Goal: Transaction & Acquisition: Download file/media

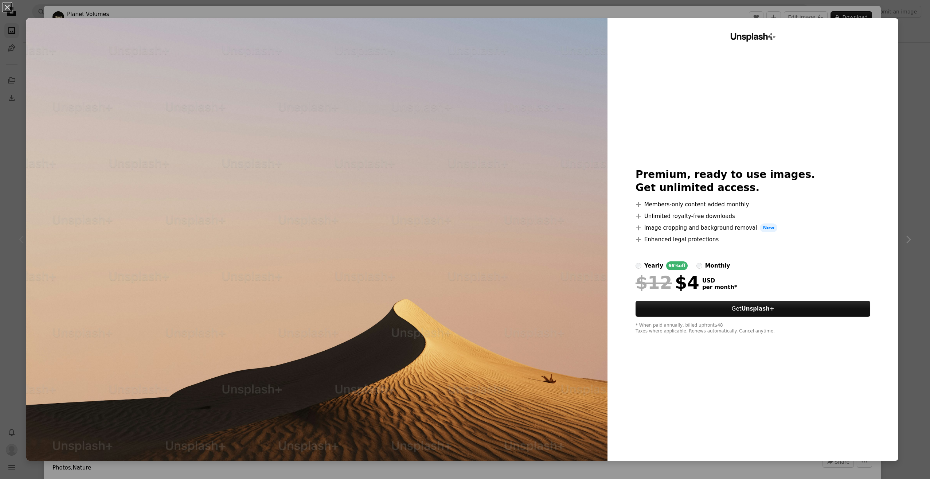
scroll to position [243, 0]
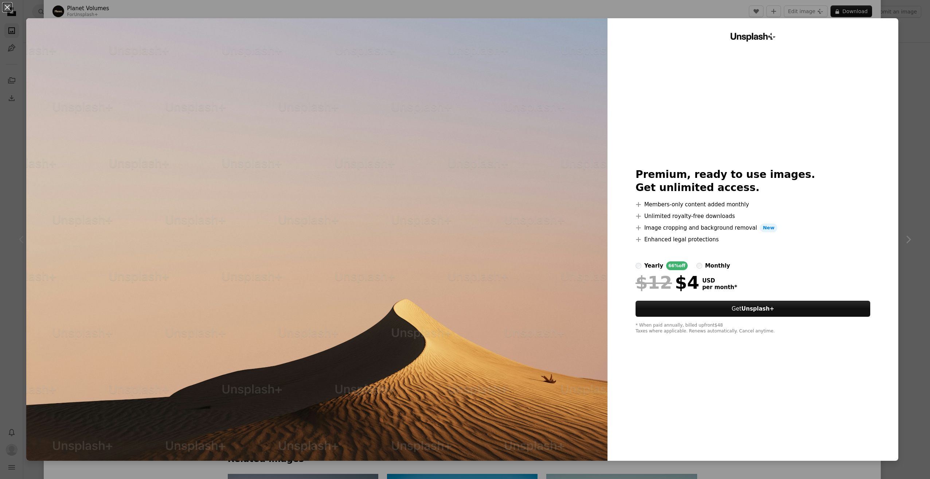
click at [505, 153] on img at bounding box center [317, 239] width 582 height 443
click at [901, 45] on div "An X shape Unsplash+ Premium, ready to use images. Get unlimited access. A plus…" at bounding box center [465, 239] width 930 height 479
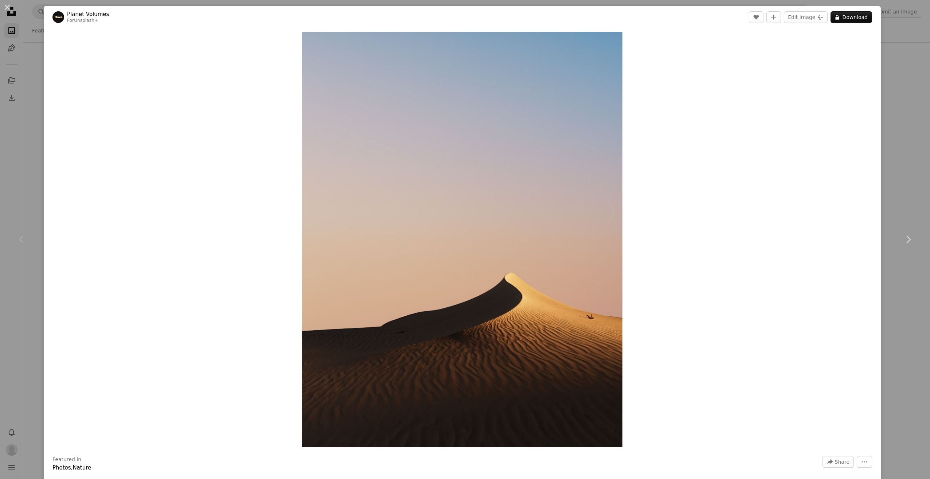
click at [902, 53] on div "An X shape Chevron left Chevron right Planet Volumes For Unsplash+ A heart A pl…" at bounding box center [465, 239] width 930 height 479
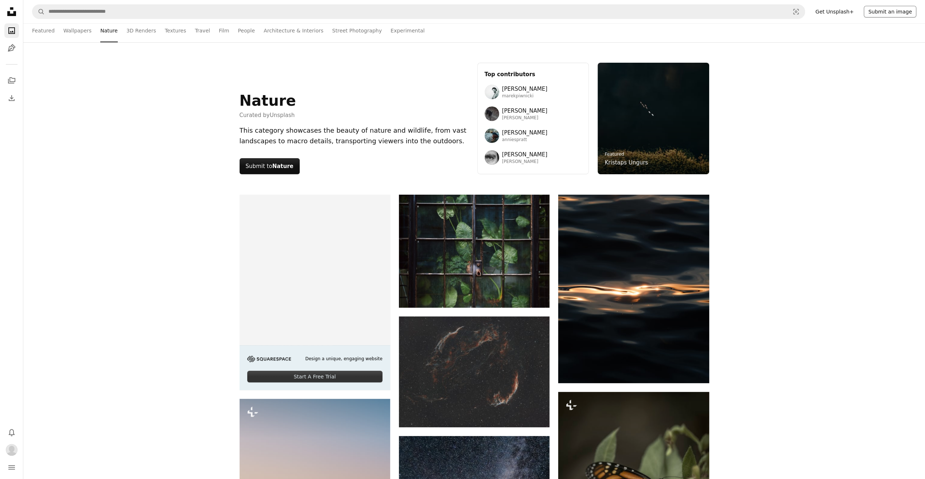
click at [886, 13] on button "Submit an image" at bounding box center [890, 12] width 53 height 12
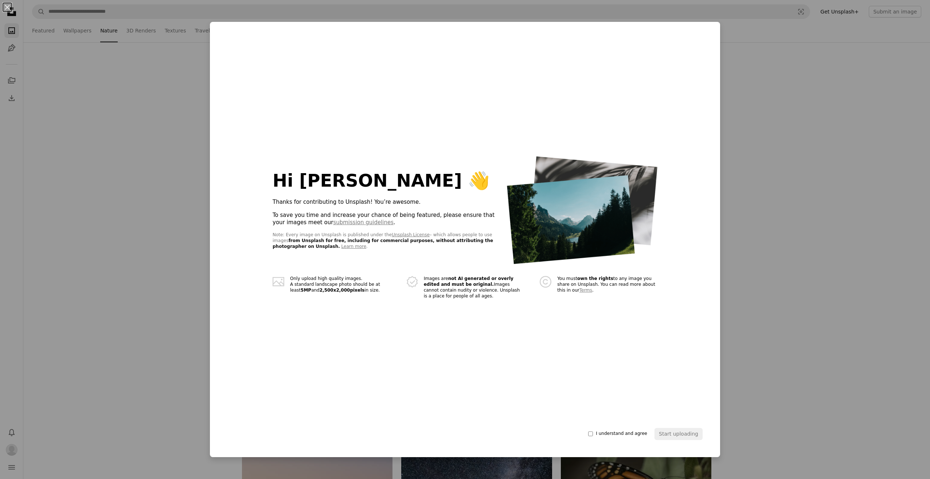
click at [791, 273] on div "An X shape Hi [PERSON_NAME] 👋 Thanks for contributing to Unsplash! You’re aweso…" at bounding box center [465, 239] width 930 height 479
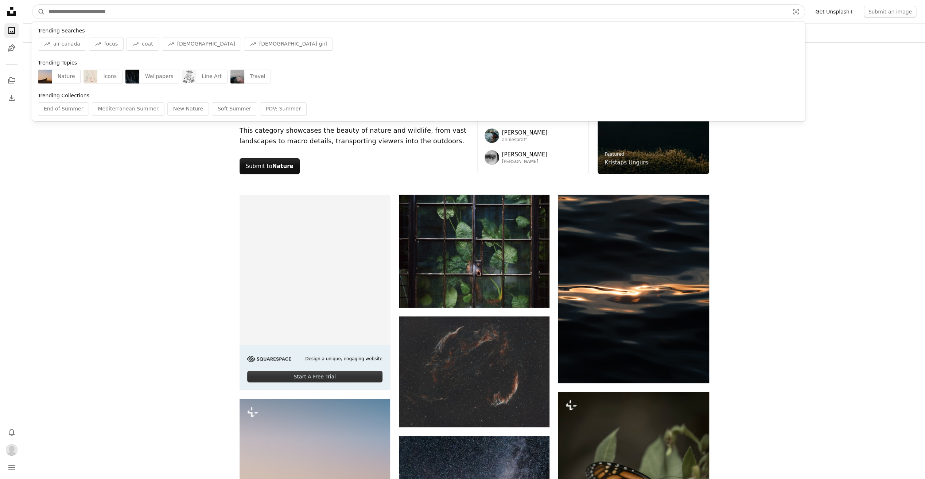
click at [131, 16] on input "Find visuals sitewide" at bounding box center [416, 12] width 742 height 14
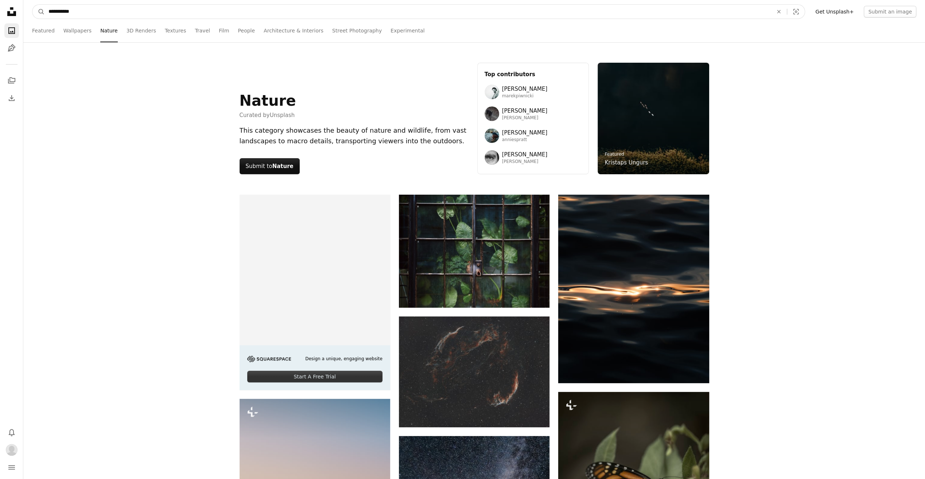
type input "**********"
click at [32, 5] on button "A magnifying glass" at bounding box center [38, 12] width 12 height 14
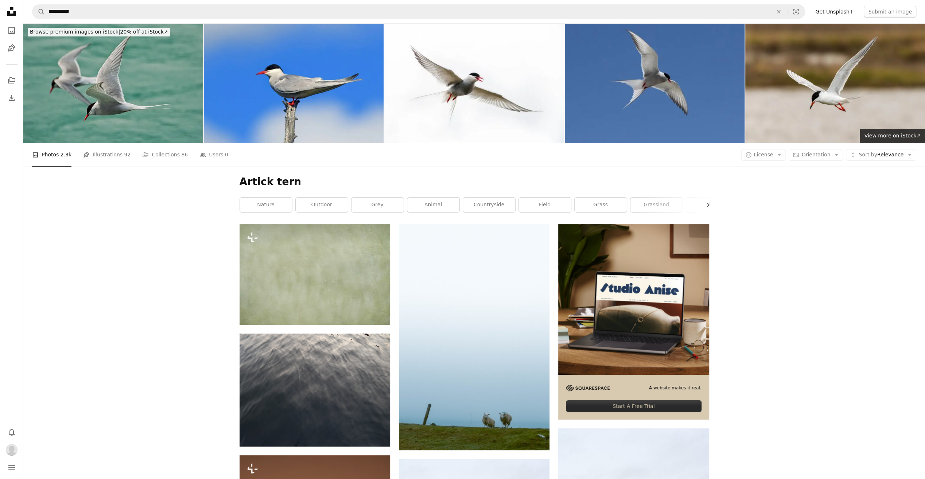
click at [132, 87] on img at bounding box center [113, 83] width 180 height 120
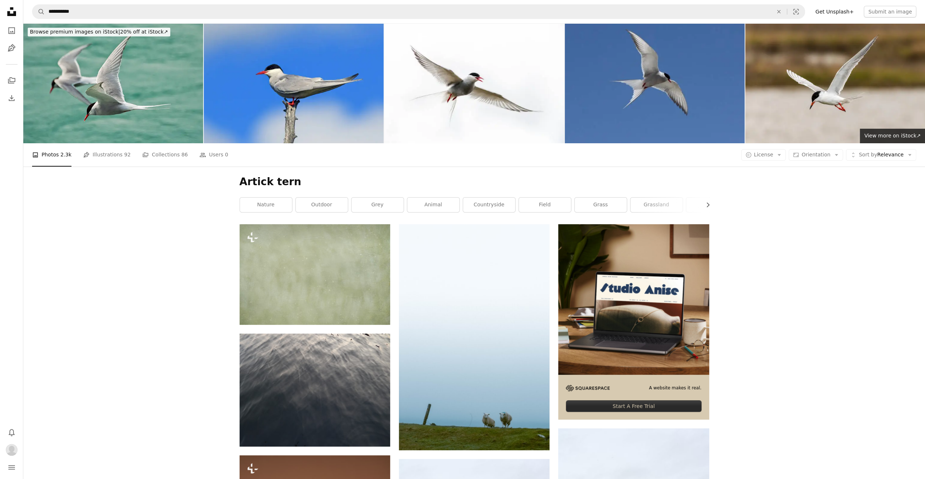
click at [15, 12] on icon at bounding box center [11, 11] width 9 height 9
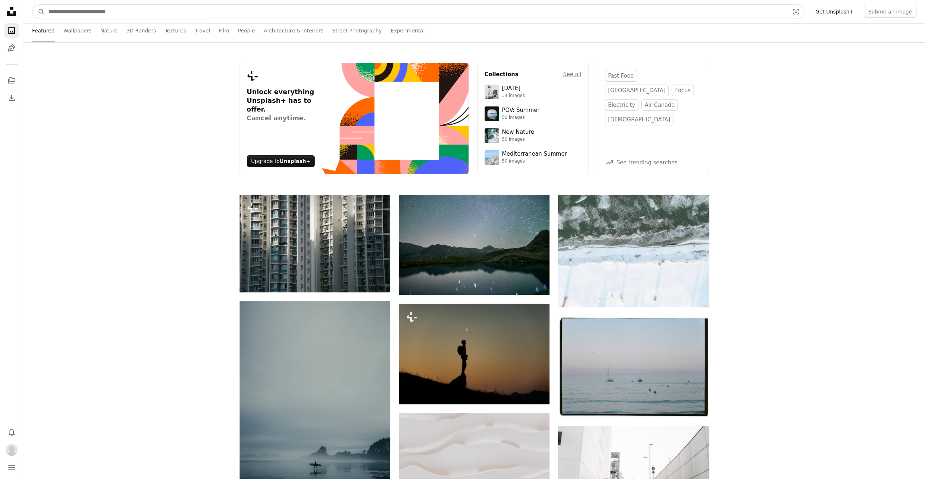
click at [146, 12] on input "Find visuals sitewide" at bounding box center [416, 12] width 742 height 14
type input "******"
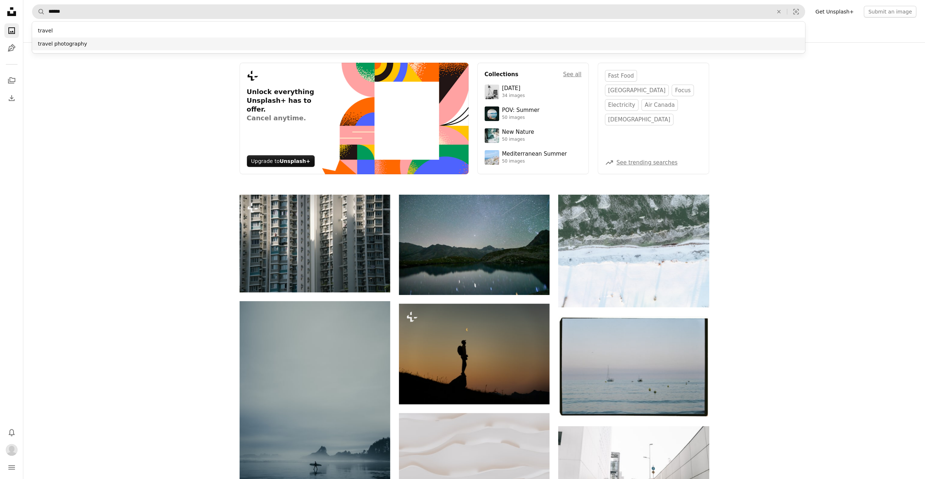
click at [96, 40] on div "travel photography" at bounding box center [418, 44] width 773 height 13
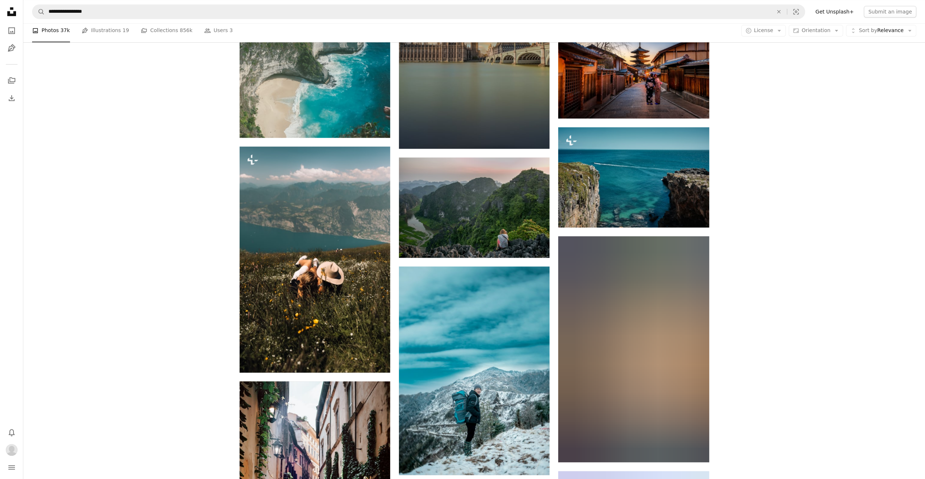
scroll to position [425, 0]
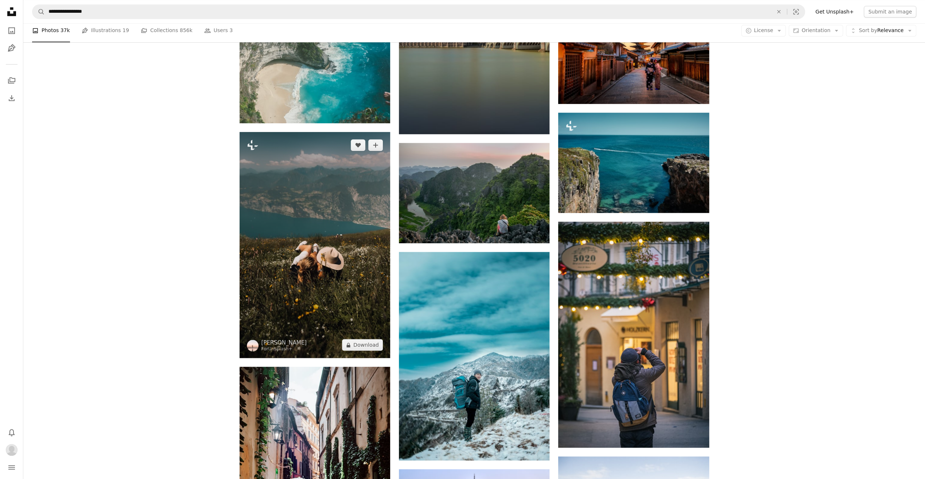
click at [298, 222] on img at bounding box center [315, 245] width 151 height 226
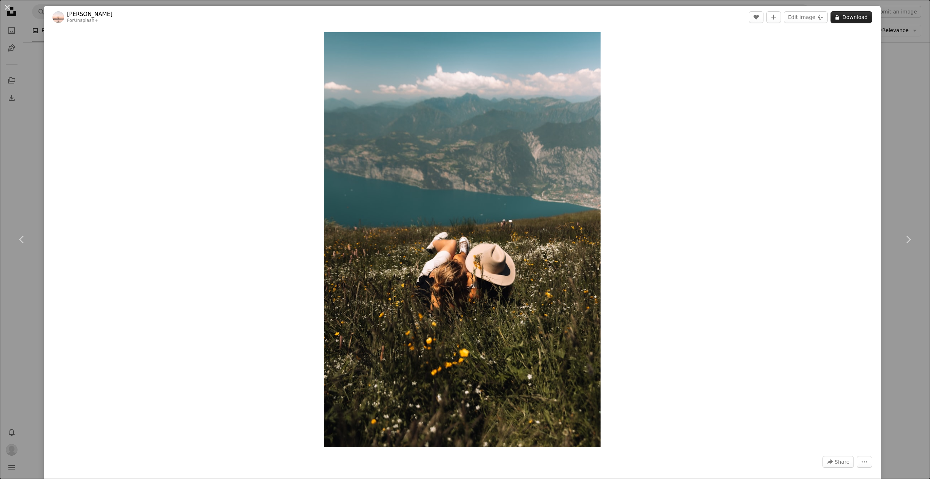
click at [845, 19] on button "A lock Download" at bounding box center [852, 17] width 42 height 12
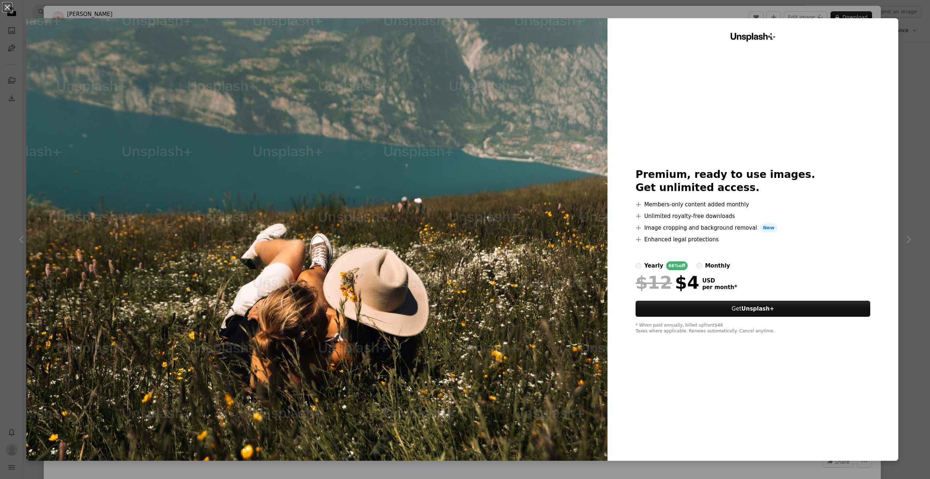
click at [706, 265] on div "monthly" at bounding box center [718, 265] width 25 height 9
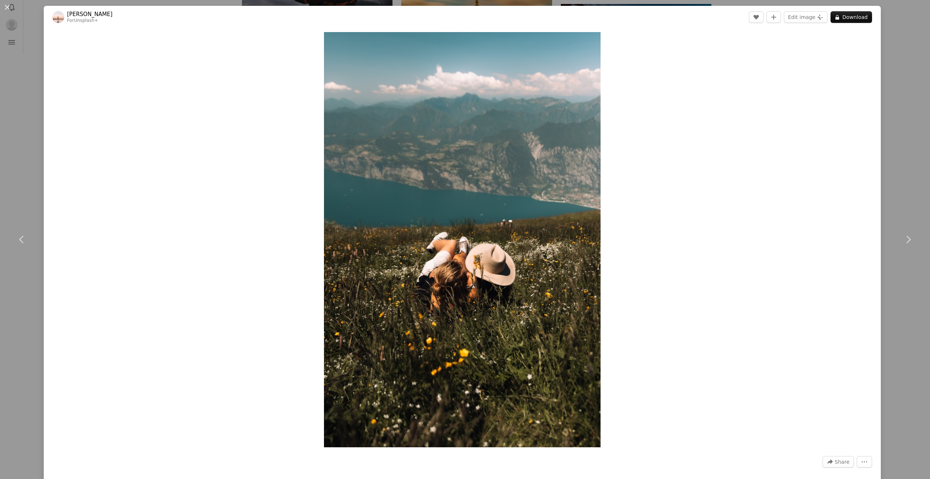
click at [20, 87] on div "An X shape Chevron left Chevron right [PERSON_NAME] For Unsplash+ A heart A plu…" at bounding box center [465, 239] width 930 height 479
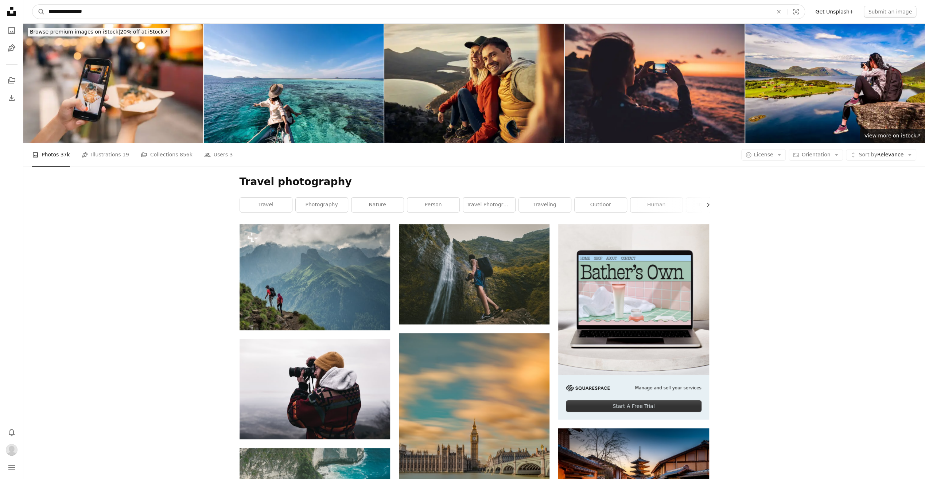
click at [118, 12] on input "**********" at bounding box center [408, 12] width 726 height 14
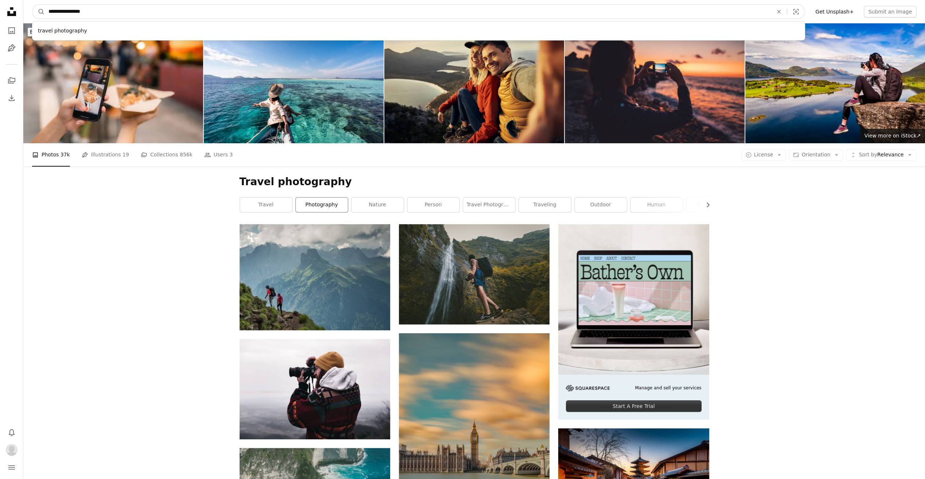
type input "**********"
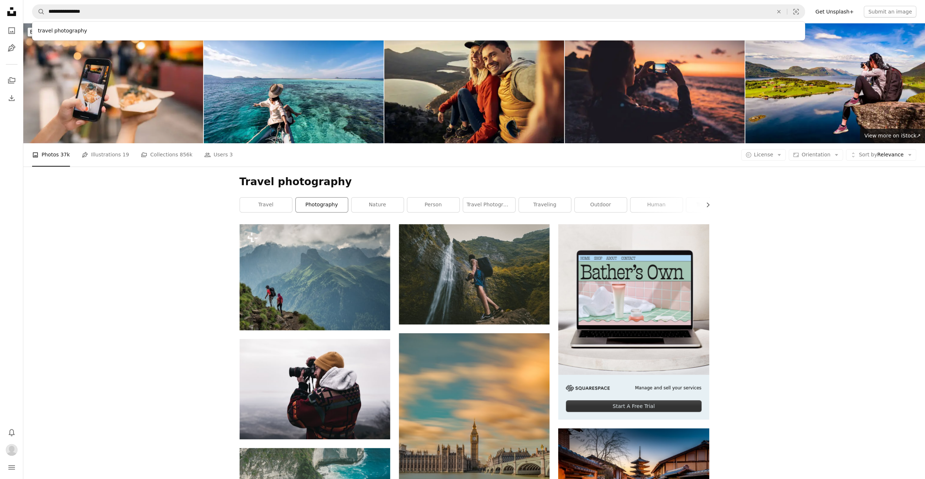
click at [320, 206] on link "photography" at bounding box center [322, 205] width 52 height 15
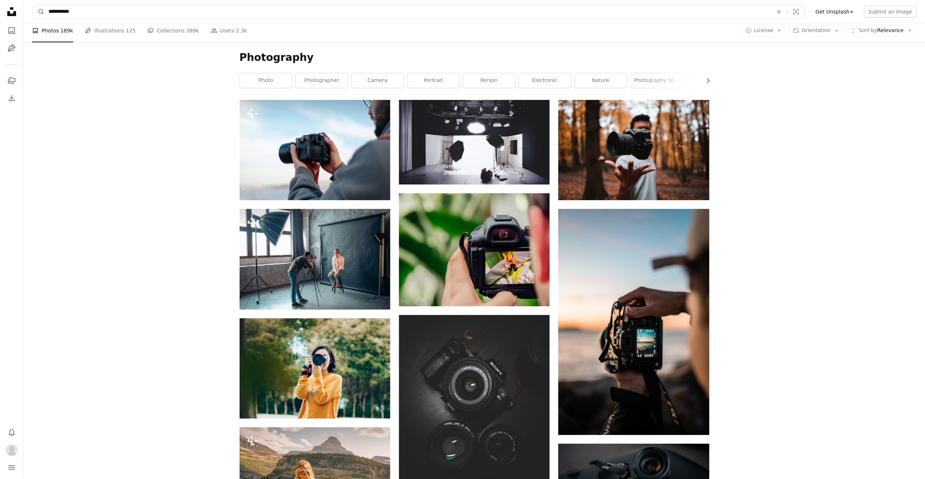
click at [92, 12] on input "**********" at bounding box center [408, 12] width 726 height 14
drag, startPoint x: 48, startPoint y: 11, endPoint x: 76, endPoint y: 26, distance: 31.3
click at [48, 11] on input "**********" at bounding box center [408, 12] width 726 height 14
type input "**********"
click button "A magnifying glass" at bounding box center [38, 12] width 12 height 14
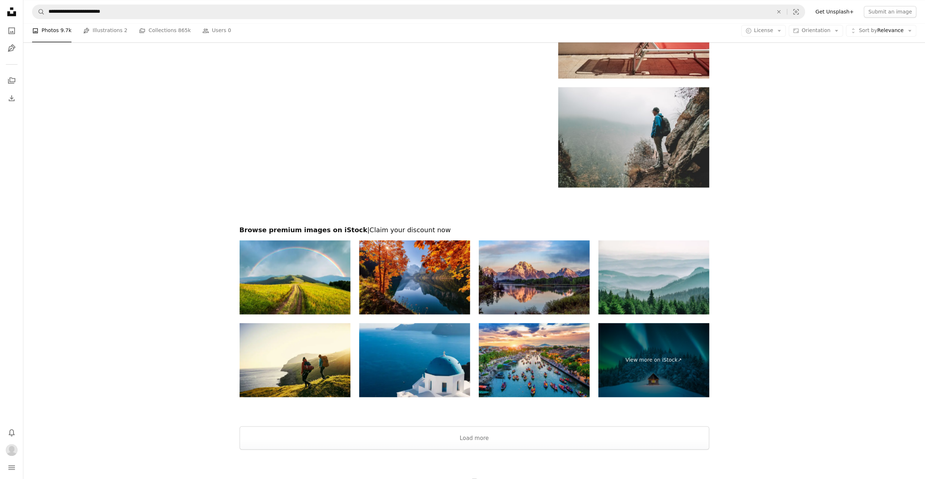
scroll to position [1192, 0]
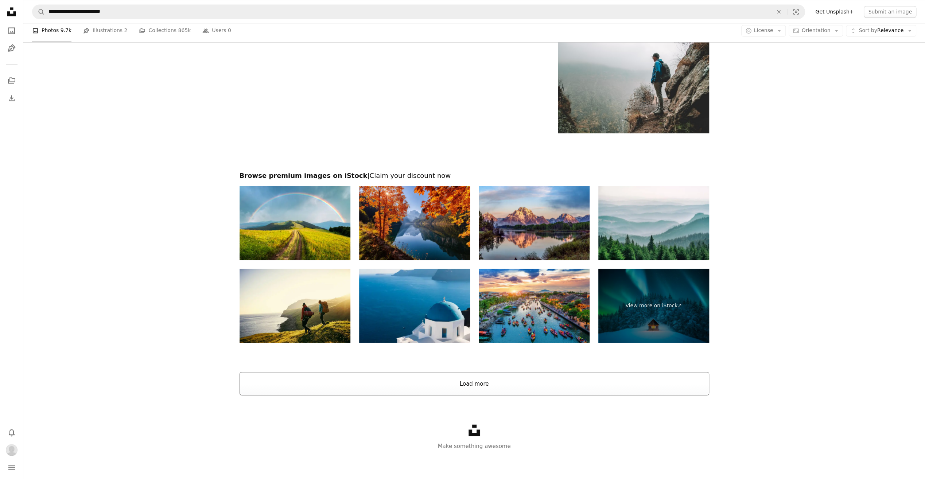
click at [462, 377] on button "Load more" at bounding box center [475, 383] width 470 height 23
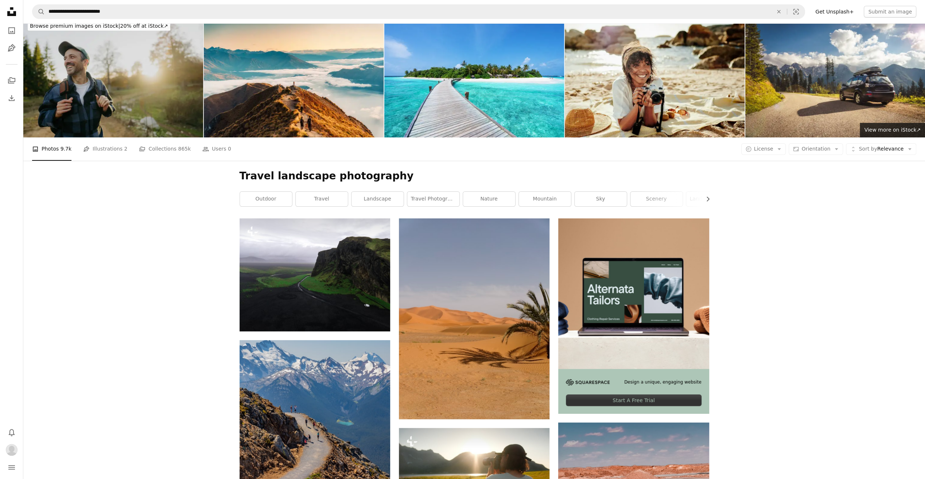
scroll to position [0, 0]
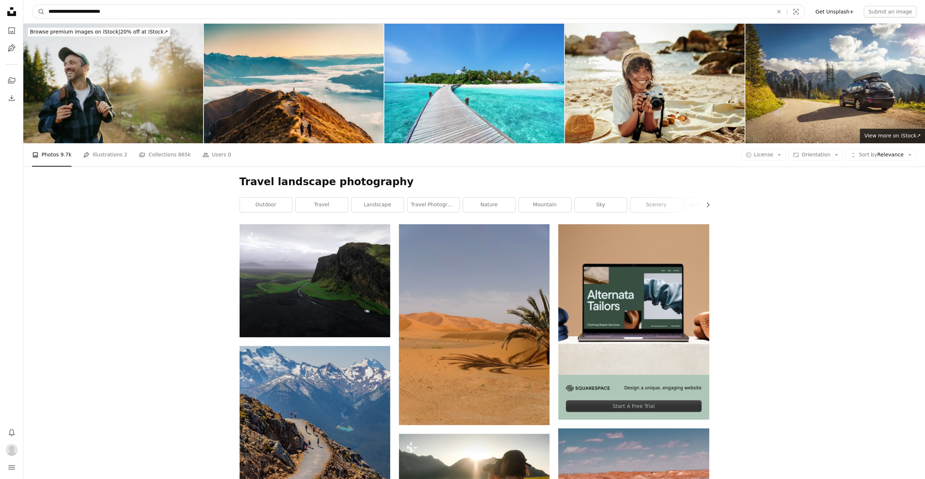
click at [127, 11] on input "**********" at bounding box center [408, 12] width 726 height 14
drag, startPoint x: 127, startPoint y: 11, endPoint x: -1, endPoint y: -11, distance: 130.6
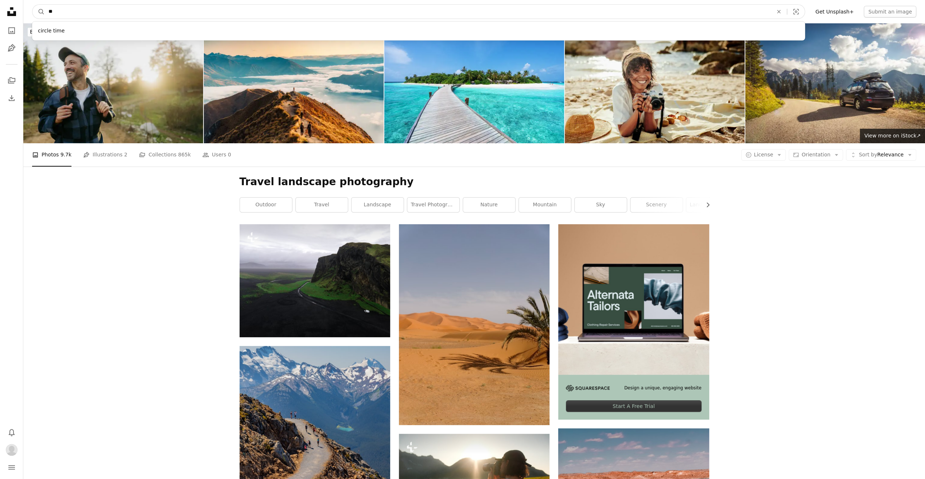
type input "*"
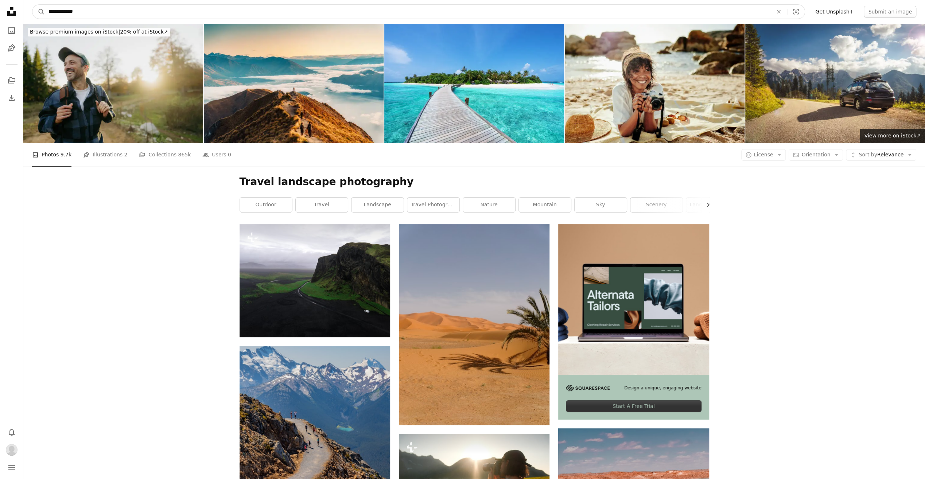
type input "**********"
click at [32, 5] on button "A magnifying glass" at bounding box center [38, 12] width 12 height 14
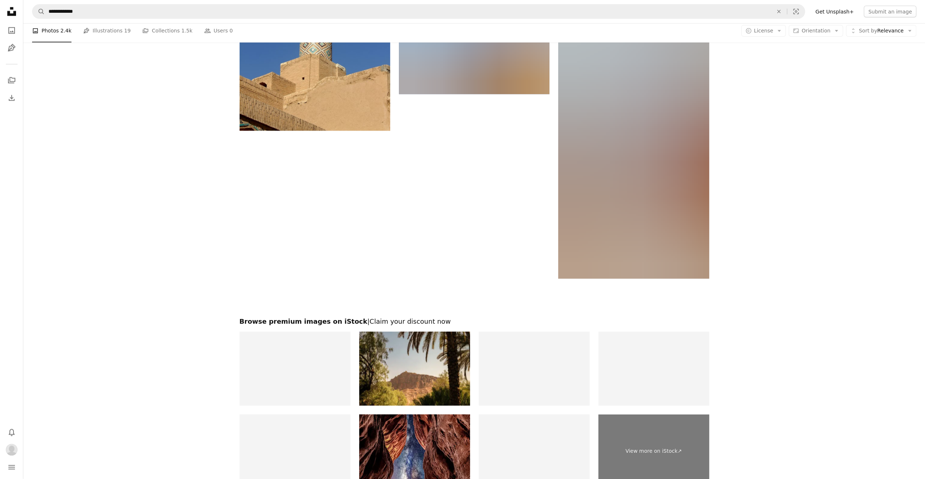
scroll to position [1580, 0]
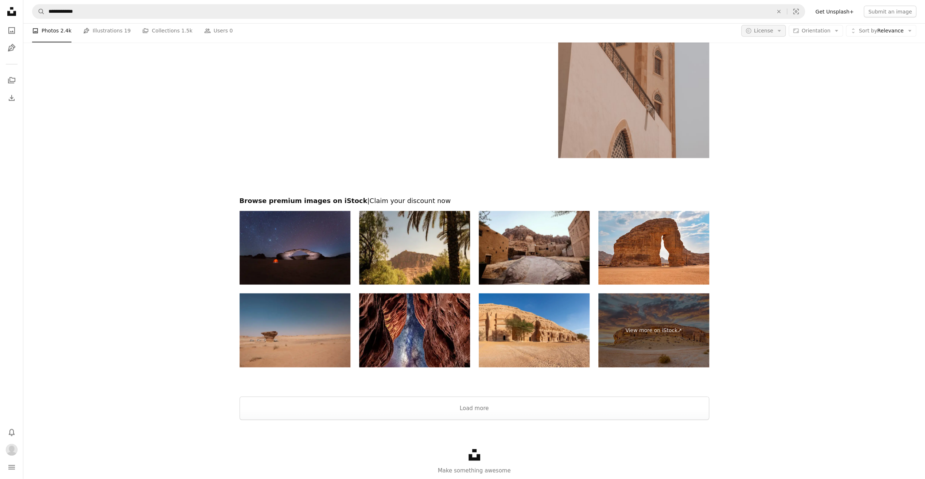
click at [786, 31] on button "A copyright icon © License Arrow down" at bounding box center [763, 31] width 45 height 12
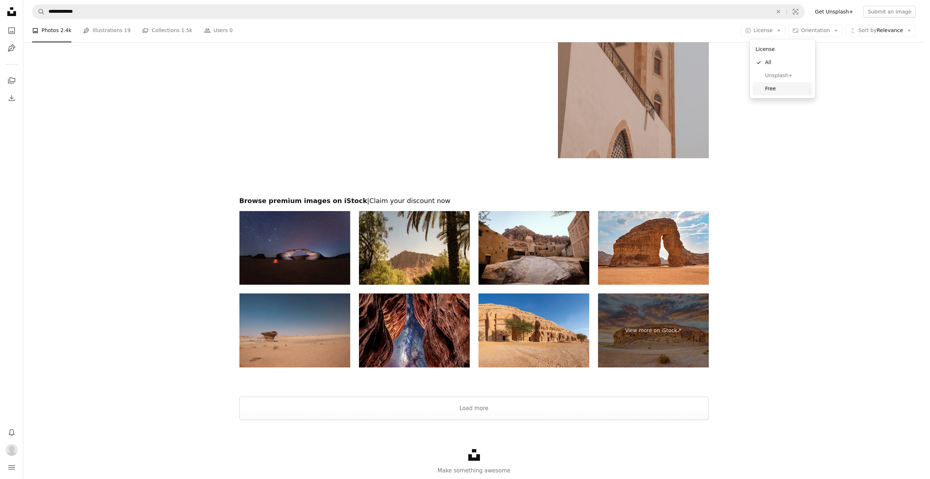
click at [775, 88] on span "Free" at bounding box center [787, 88] width 44 height 7
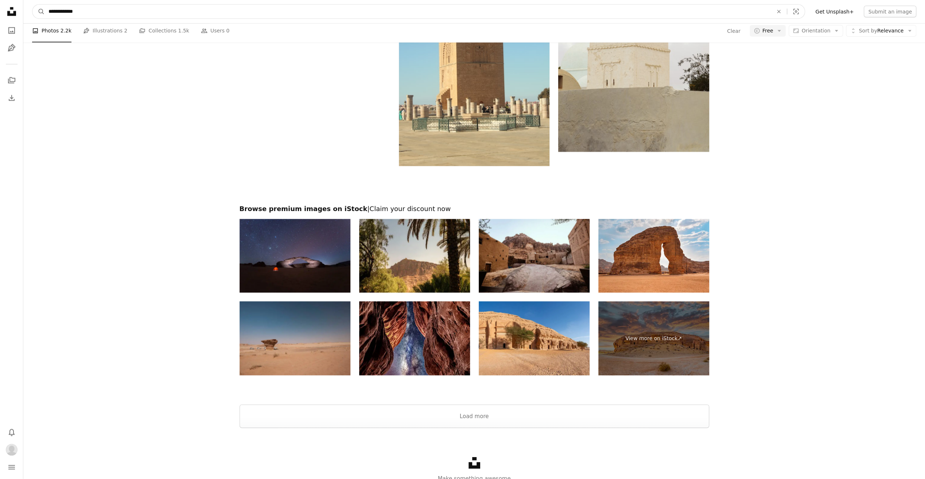
click at [97, 14] on input "**********" at bounding box center [408, 12] width 726 height 14
click at [32, 5] on button "A magnifying glass" at bounding box center [38, 12] width 12 height 14
drag, startPoint x: 95, startPoint y: 9, endPoint x: 90, endPoint y: 9, distance: 4.4
click at [95, 9] on input "**********" at bounding box center [408, 12] width 726 height 14
drag, startPoint x: 63, startPoint y: 12, endPoint x: 289, endPoint y: 30, distance: 226.4
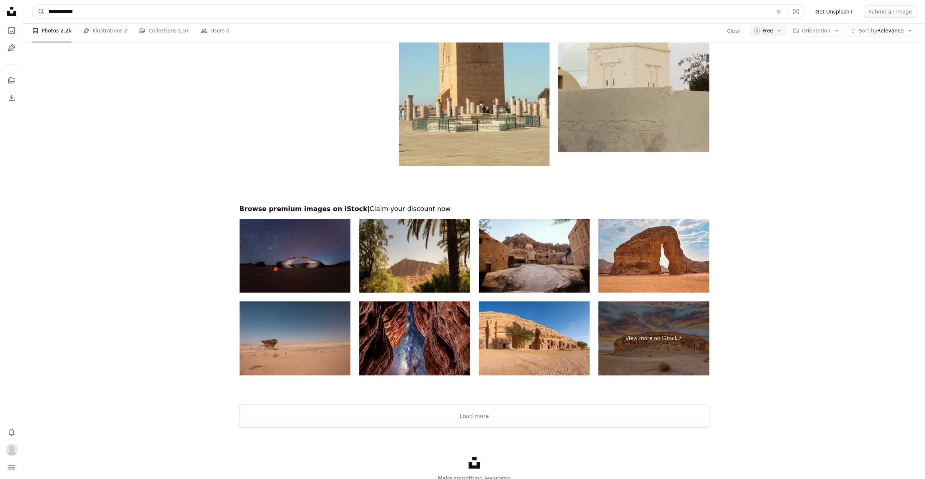
type input "******"
click button "A magnifying glass" at bounding box center [38, 12] width 12 height 14
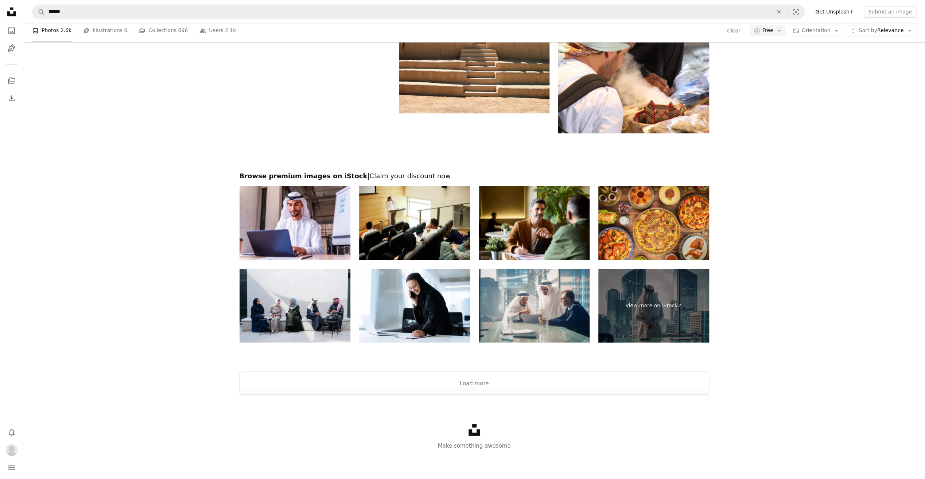
click at [851, 12] on link "Get Unsplash+" at bounding box center [834, 12] width 47 height 12
click at [773, 34] on span "Free" at bounding box center [767, 30] width 11 height 7
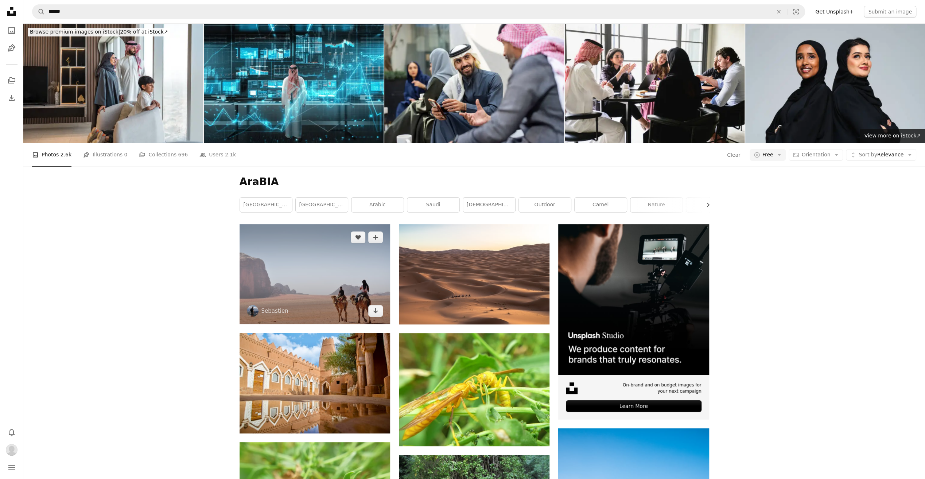
click at [333, 281] on img at bounding box center [315, 274] width 151 height 100
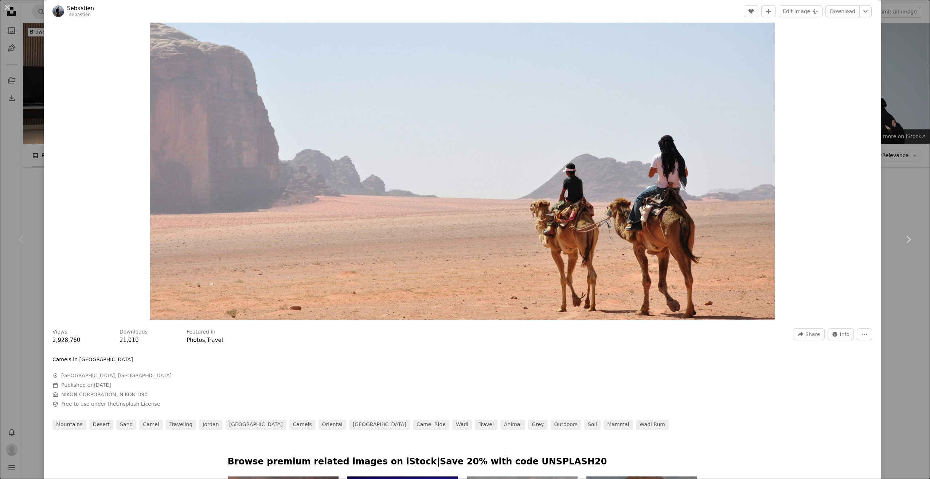
scroll to position [304, 0]
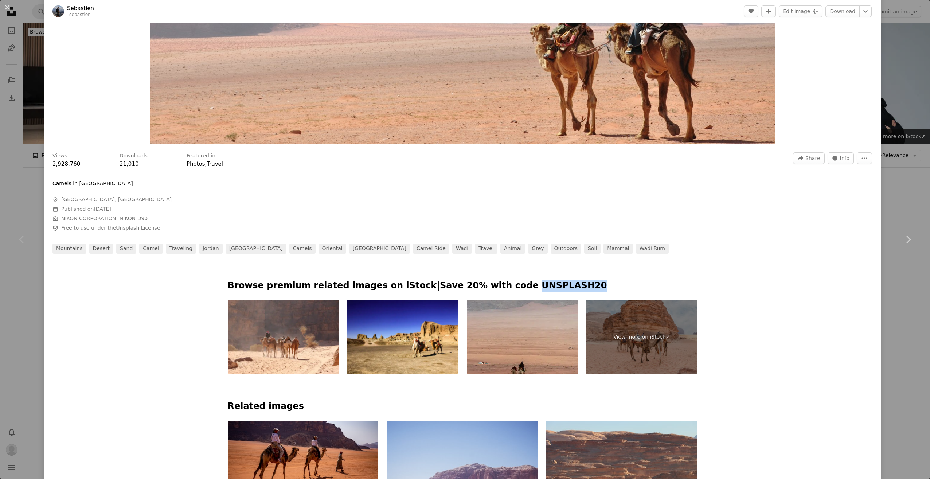
drag, startPoint x: 481, startPoint y: 286, endPoint x: 563, endPoint y: 290, distance: 81.4
click at [563, 290] on p "Browse premium related images on iStock | Save 20% with code UNSPLASH20" at bounding box center [463, 286] width 470 height 12
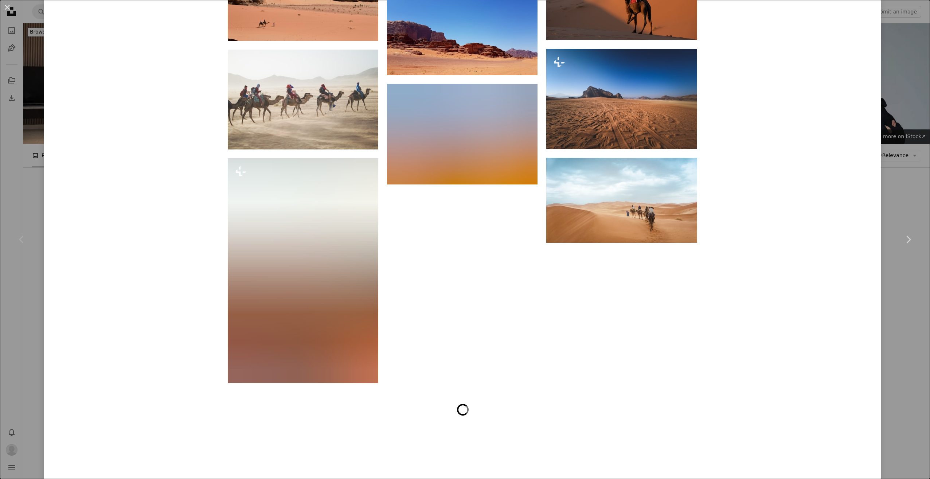
scroll to position [1215, 0]
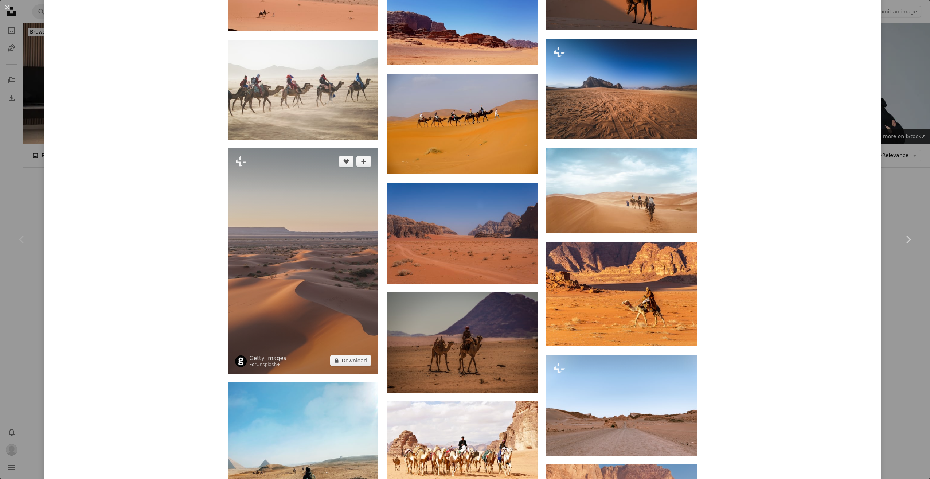
click at [289, 254] on img at bounding box center [303, 260] width 151 height 225
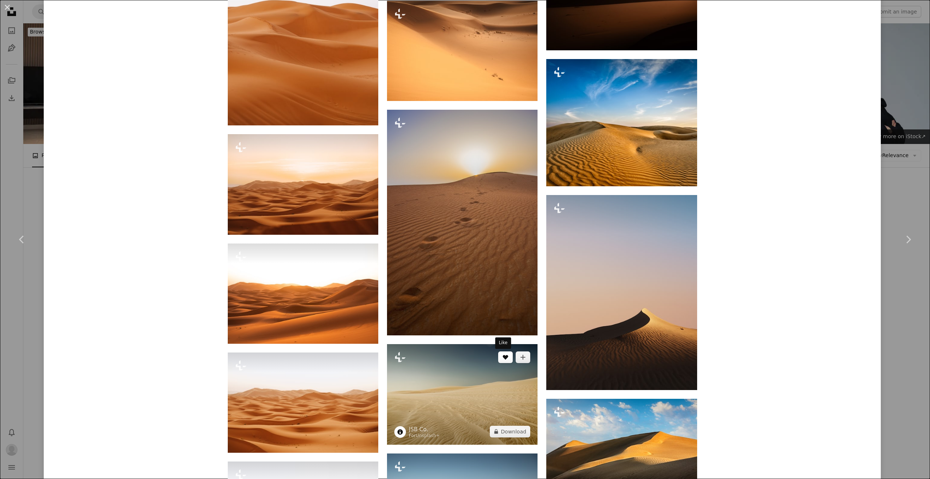
scroll to position [2491, 0]
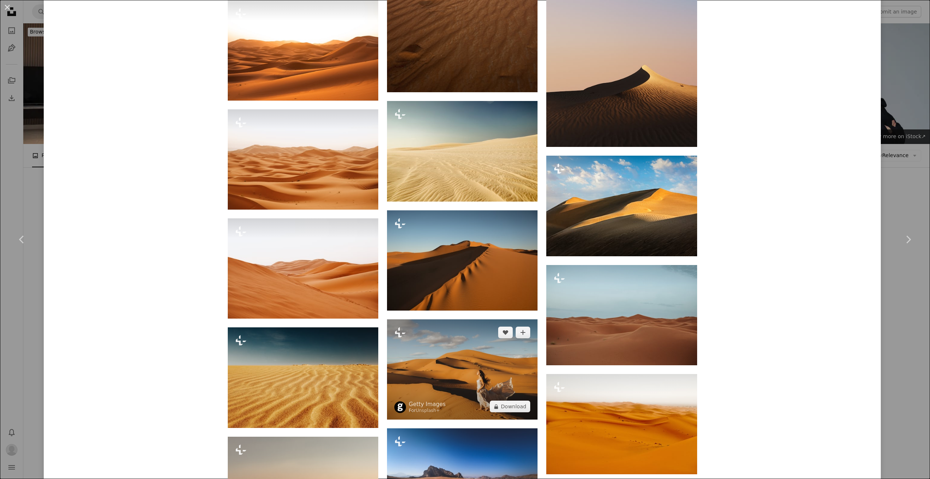
click at [448, 366] on img at bounding box center [462, 369] width 151 height 100
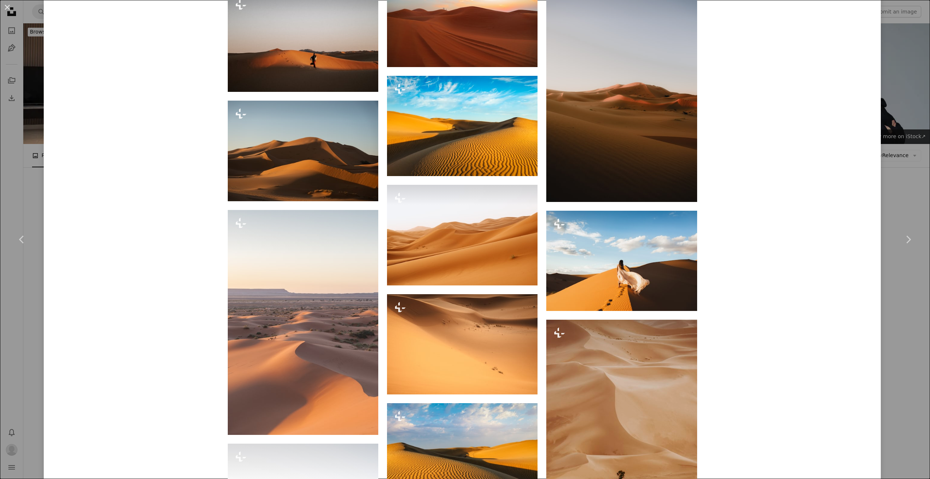
scroll to position [1094, 0]
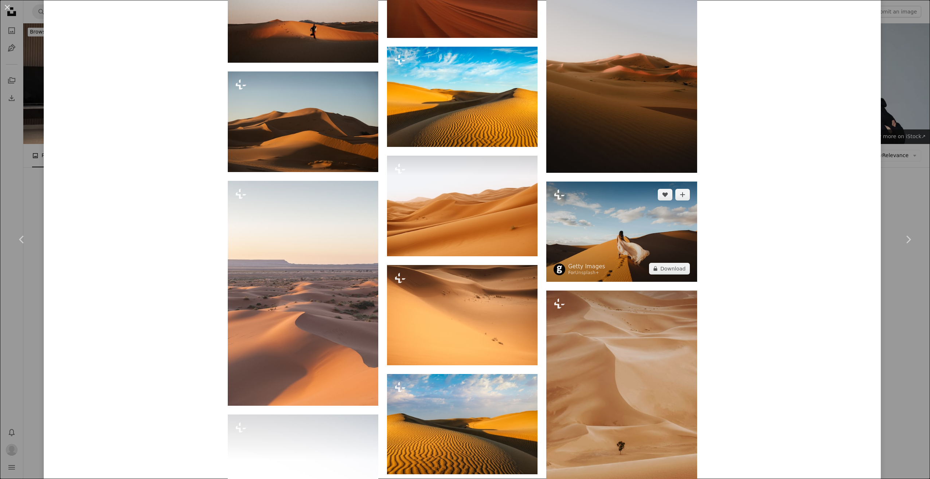
click at [641, 234] on img at bounding box center [622, 232] width 151 height 100
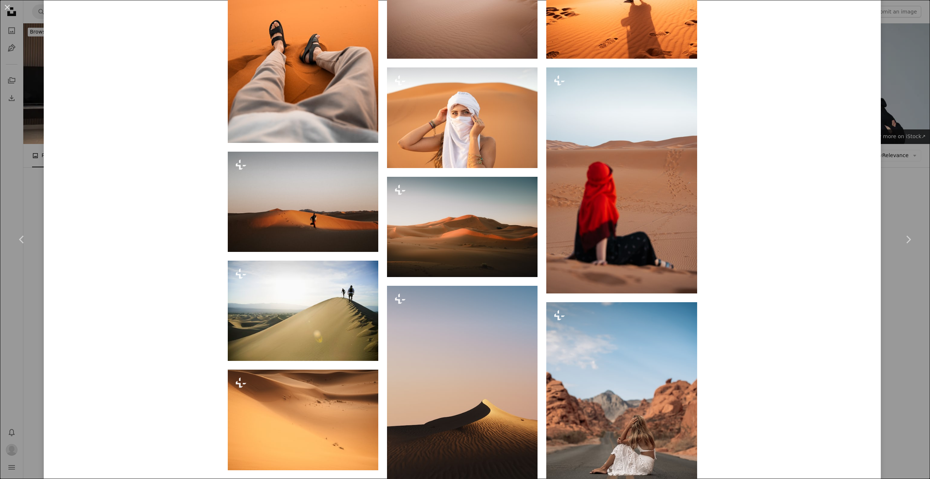
scroll to position [1641, 0]
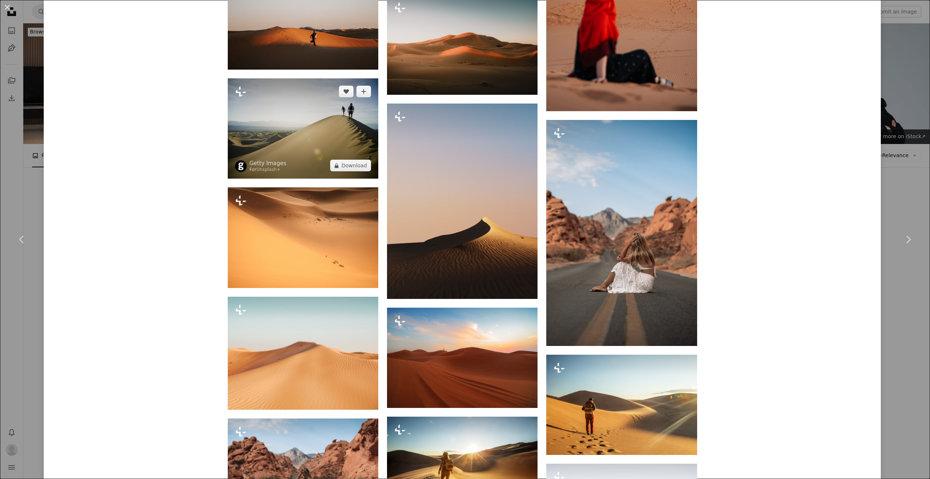
click at [321, 130] on img at bounding box center [303, 128] width 151 height 100
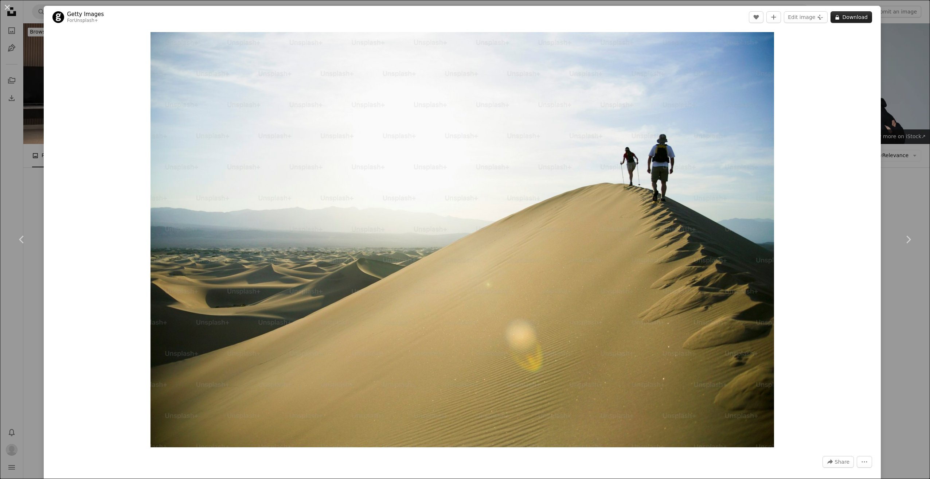
click at [847, 15] on button "A lock Download" at bounding box center [852, 17] width 42 height 12
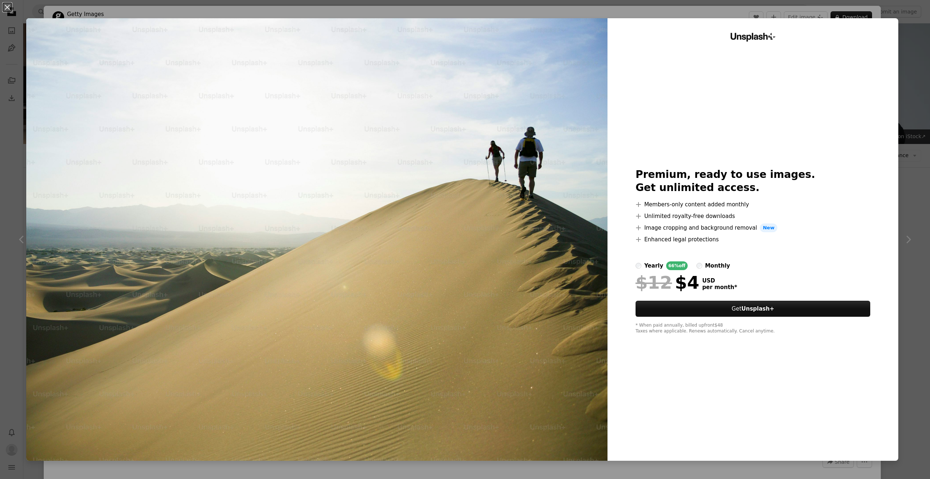
click at [13, 141] on div "An X shape Unsplash+ Premium, ready to use images. Get unlimited access. A plus…" at bounding box center [465, 239] width 930 height 479
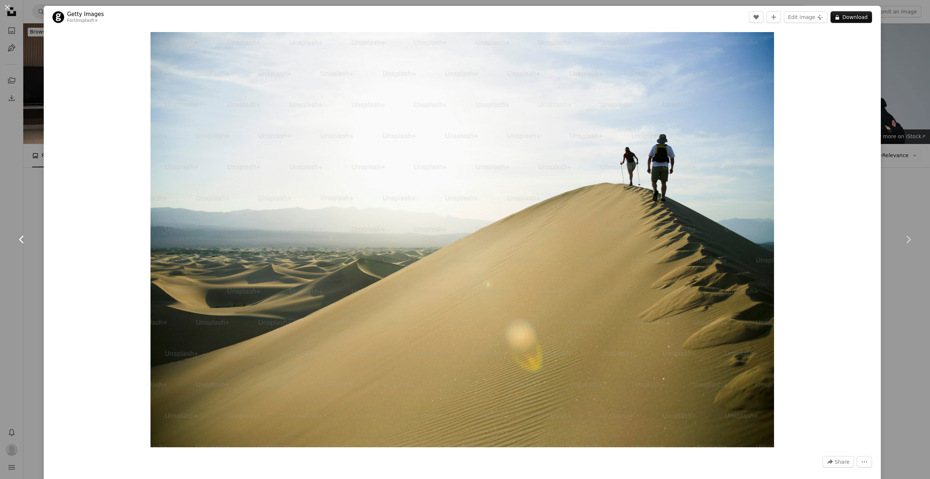
click at [16, 263] on link "Chevron left" at bounding box center [22, 240] width 44 height 70
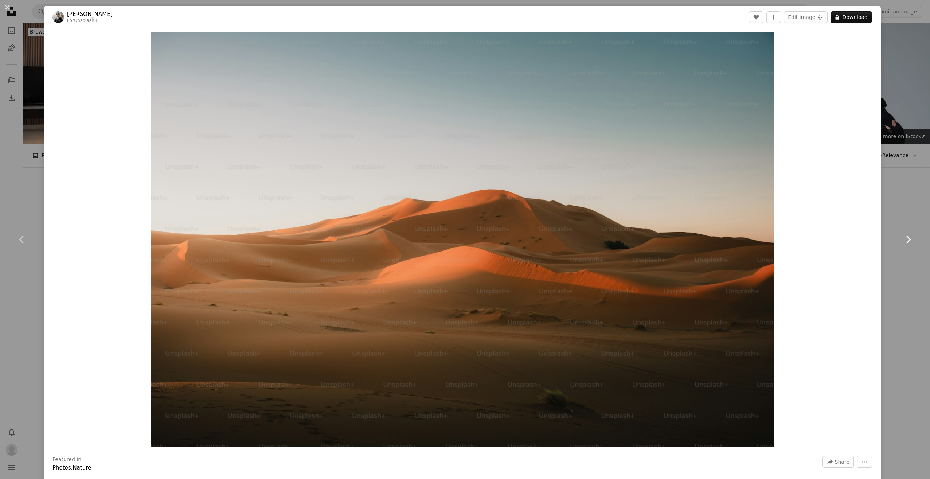
click at [908, 213] on link "Chevron right" at bounding box center [909, 240] width 44 height 70
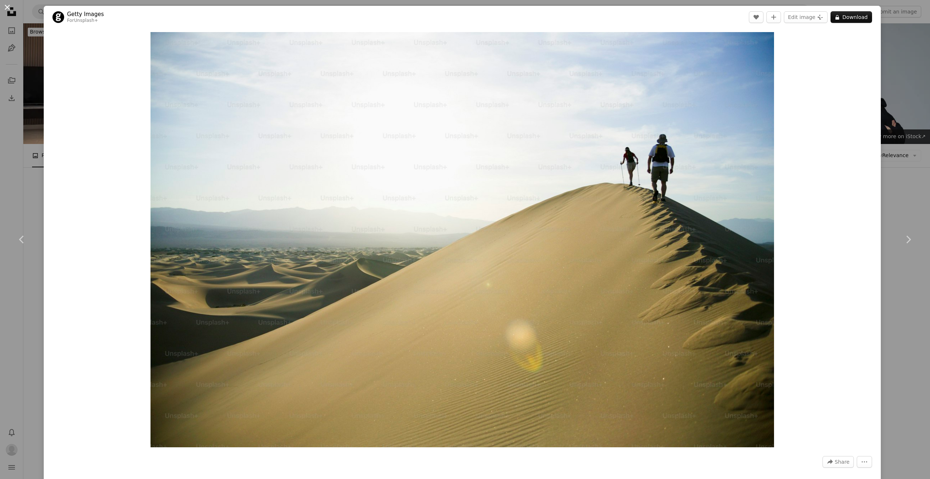
click at [7, 5] on button "An X shape" at bounding box center [7, 7] width 9 height 9
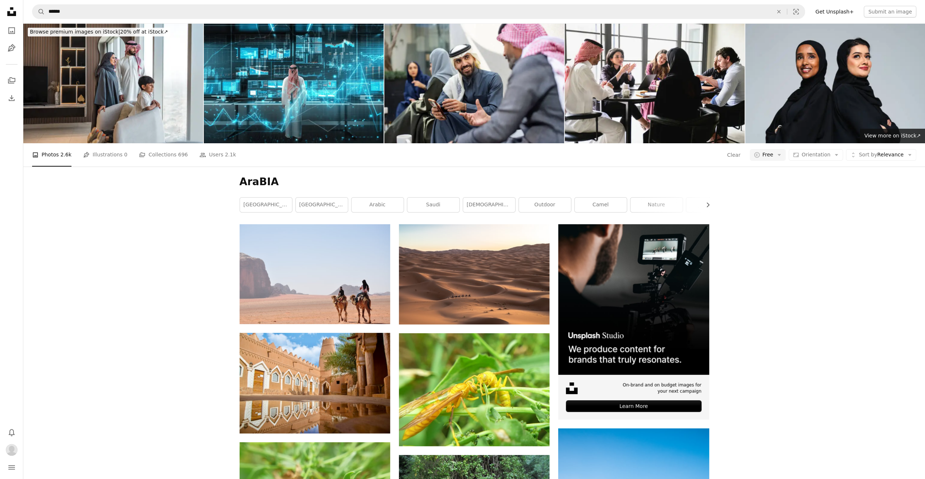
click at [771, 160] on div "A photo Photos 2.6k Pen Tool Illustrations 0 A stack of folders Collections 696…" at bounding box center [474, 154] width 884 height 23
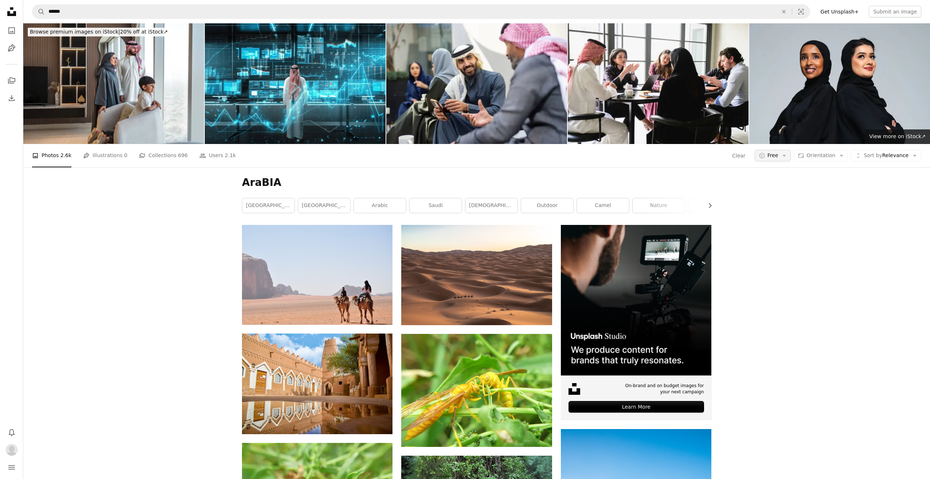
click at [772, 155] on span "Free" at bounding box center [773, 155] width 11 height 7
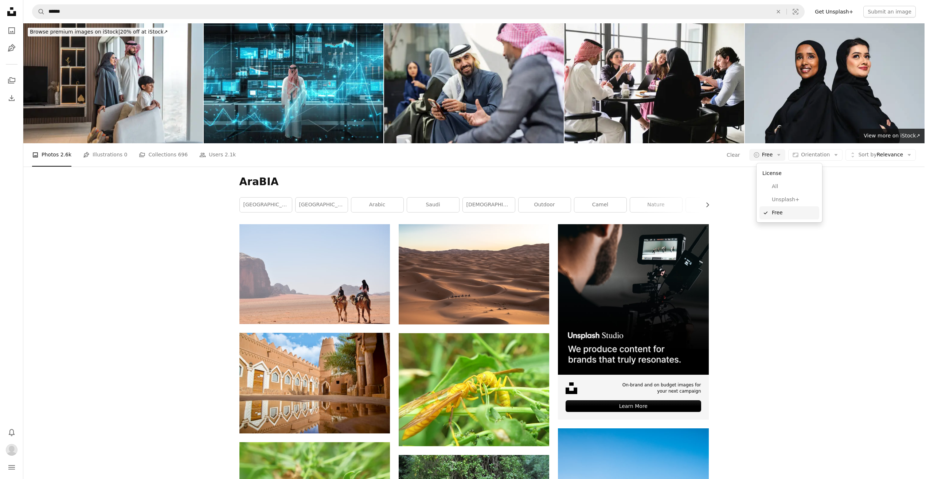
click at [788, 213] on span "Free" at bounding box center [794, 212] width 44 height 7
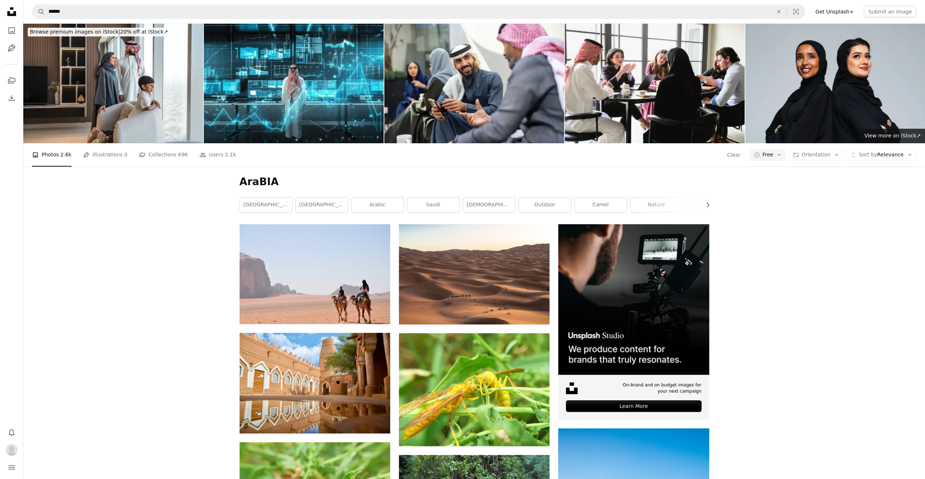
scroll to position [1033, 0]
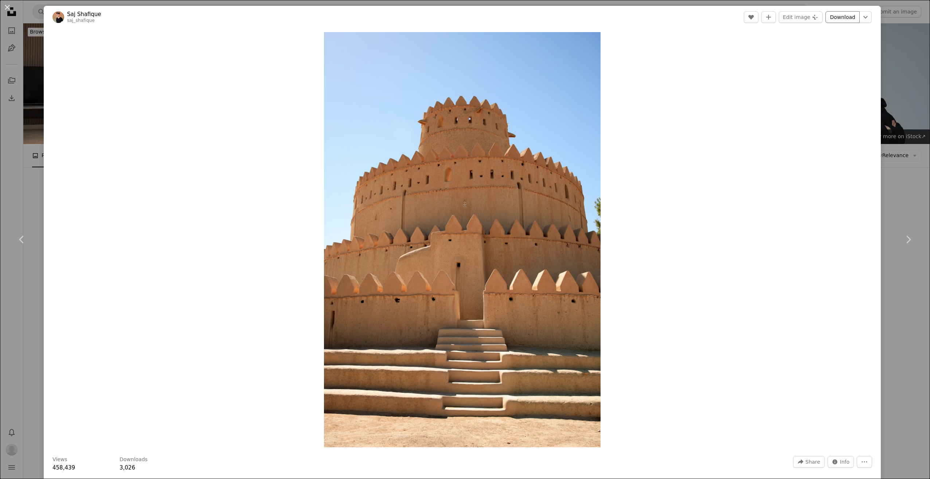
click at [844, 18] on link "Download" at bounding box center [843, 17] width 34 height 12
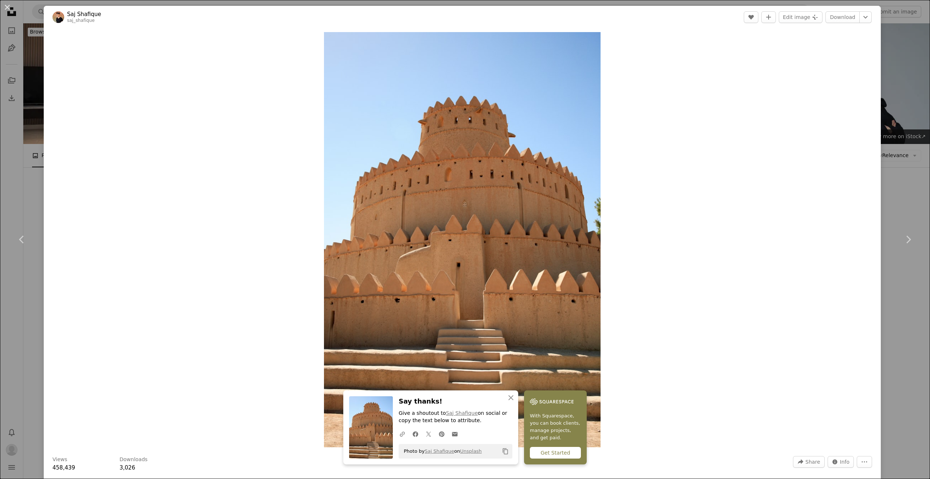
click at [16, 85] on div "An X shape Chevron left Chevron right An X shape Close Say thanks! Give a shout…" at bounding box center [465, 239] width 930 height 479
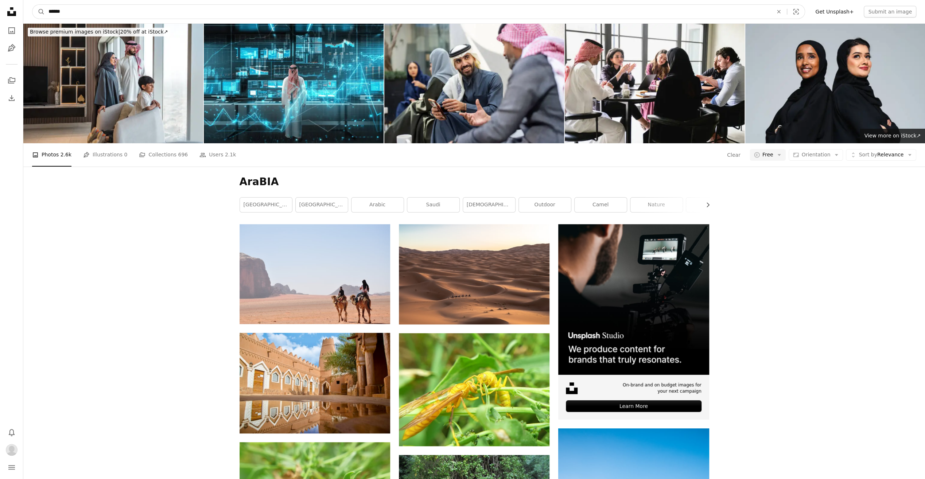
click at [87, 15] on input "******" at bounding box center [408, 12] width 726 height 14
type input "**********"
click button "A magnifying glass" at bounding box center [38, 12] width 12 height 14
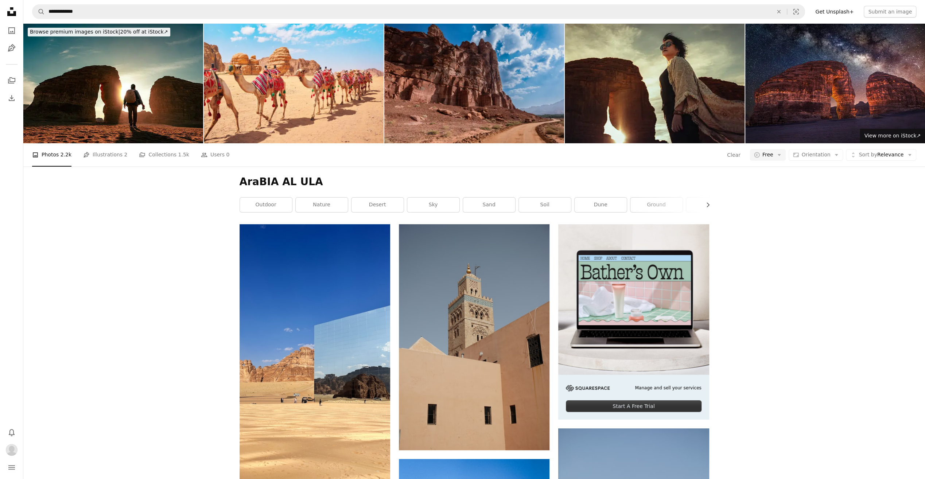
scroll to position [1612, 0]
click at [708, 207] on icon "Chevron right" at bounding box center [707, 204] width 7 height 7
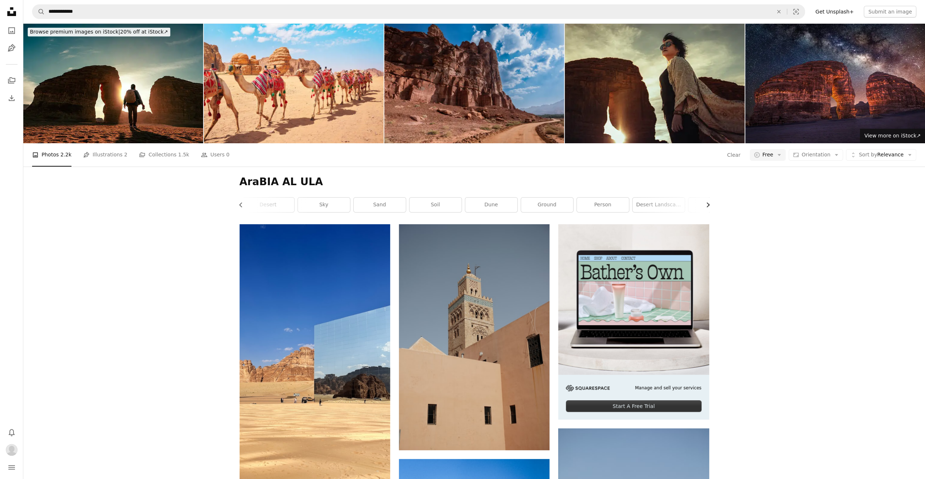
click at [708, 207] on icon "Chevron right" at bounding box center [707, 204] width 7 height 7
click at [566, 201] on link "desert landscape" at bounding box center [571, 205] width 52 height 15
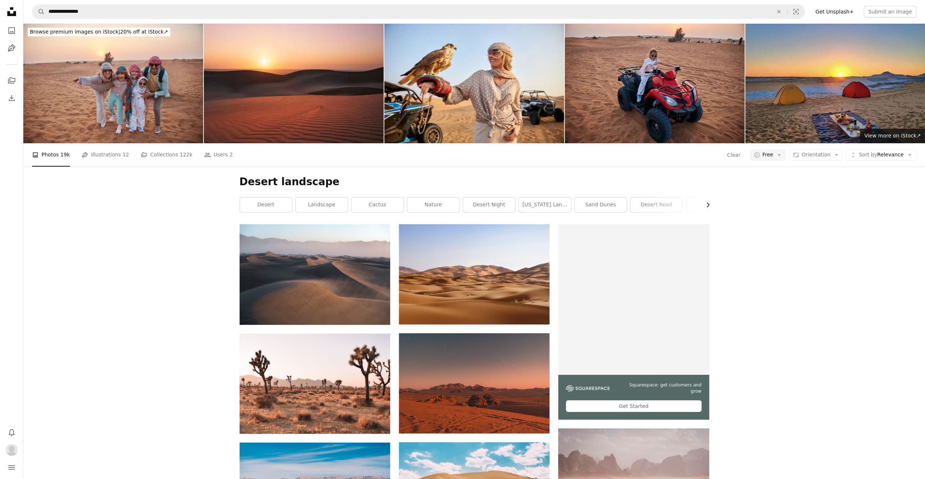
click at [708, 204] on icon "button" at bounding box center [708, 204] width 3 height 5
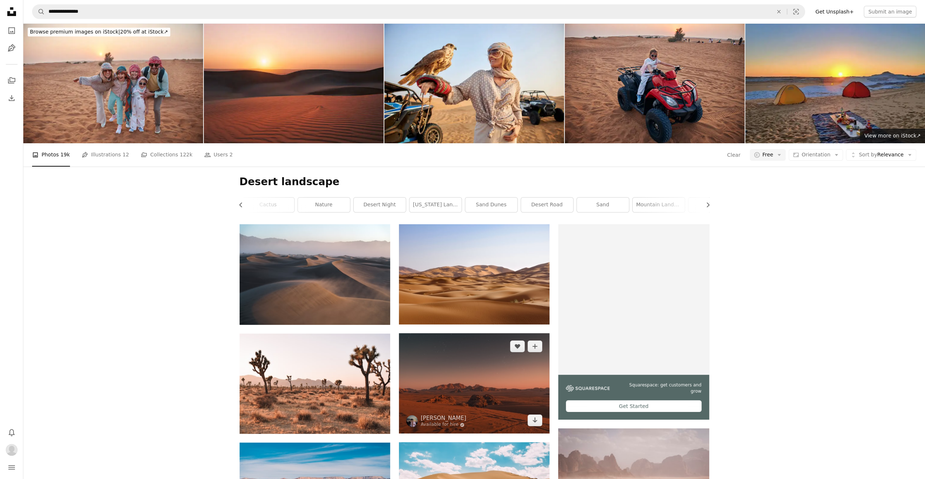
scroll to position [912, 0]
